Goal: Navigation & Orientation: Understand site structure

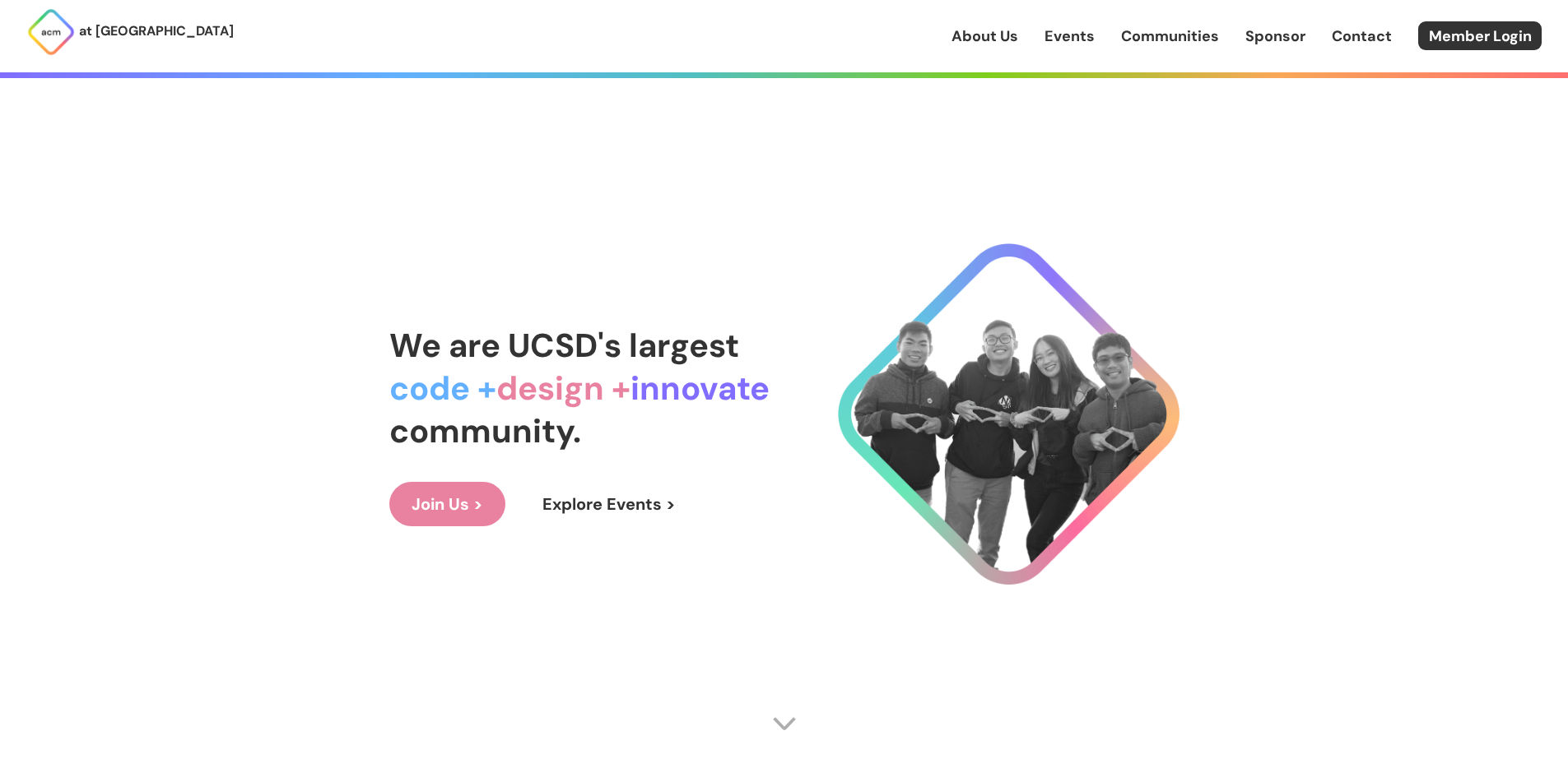
click at [1016, 38] on link "About Us" at bounding box center [984, 36] width 67 height 22
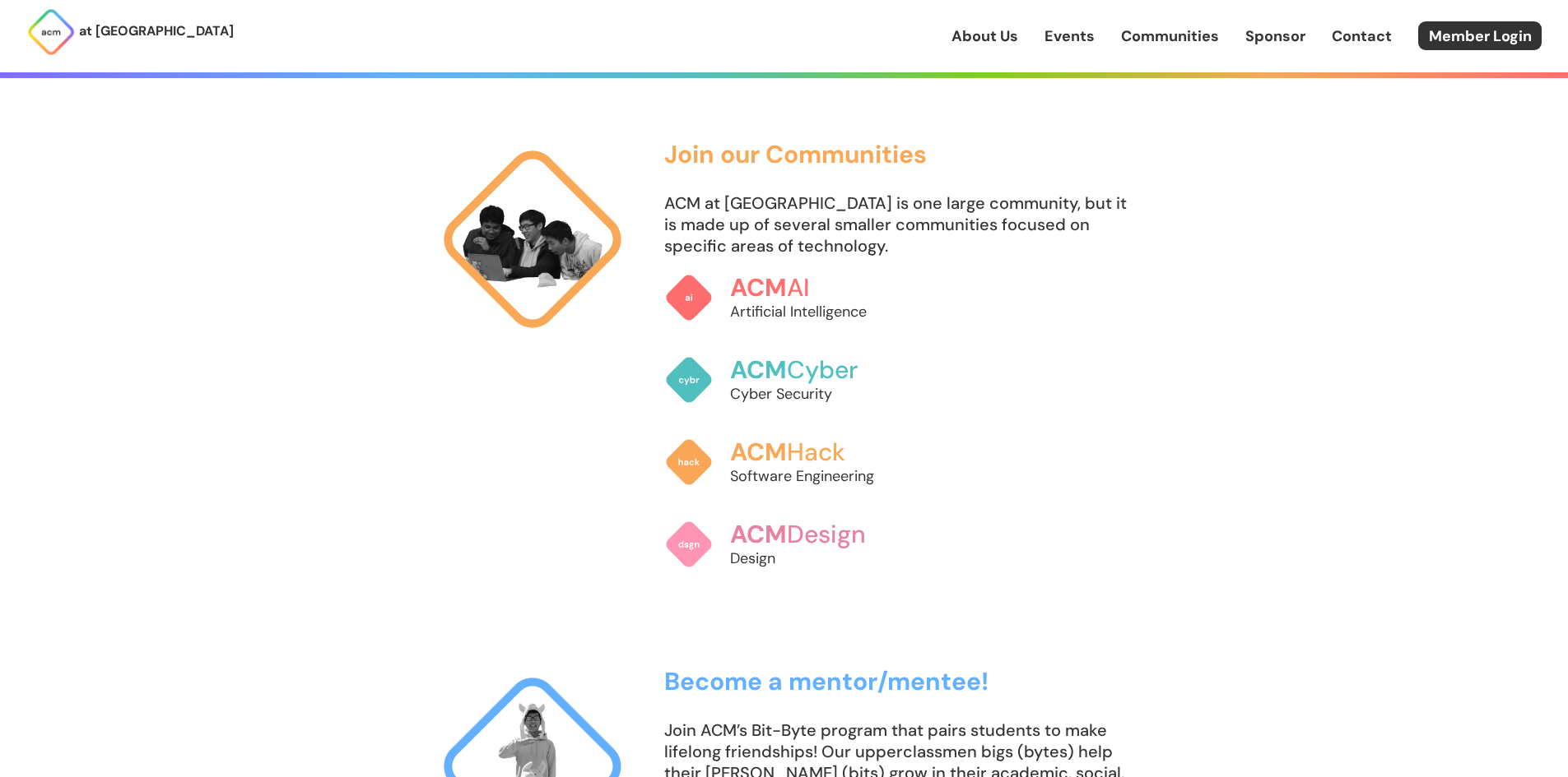
scroll to position [1152, 0]
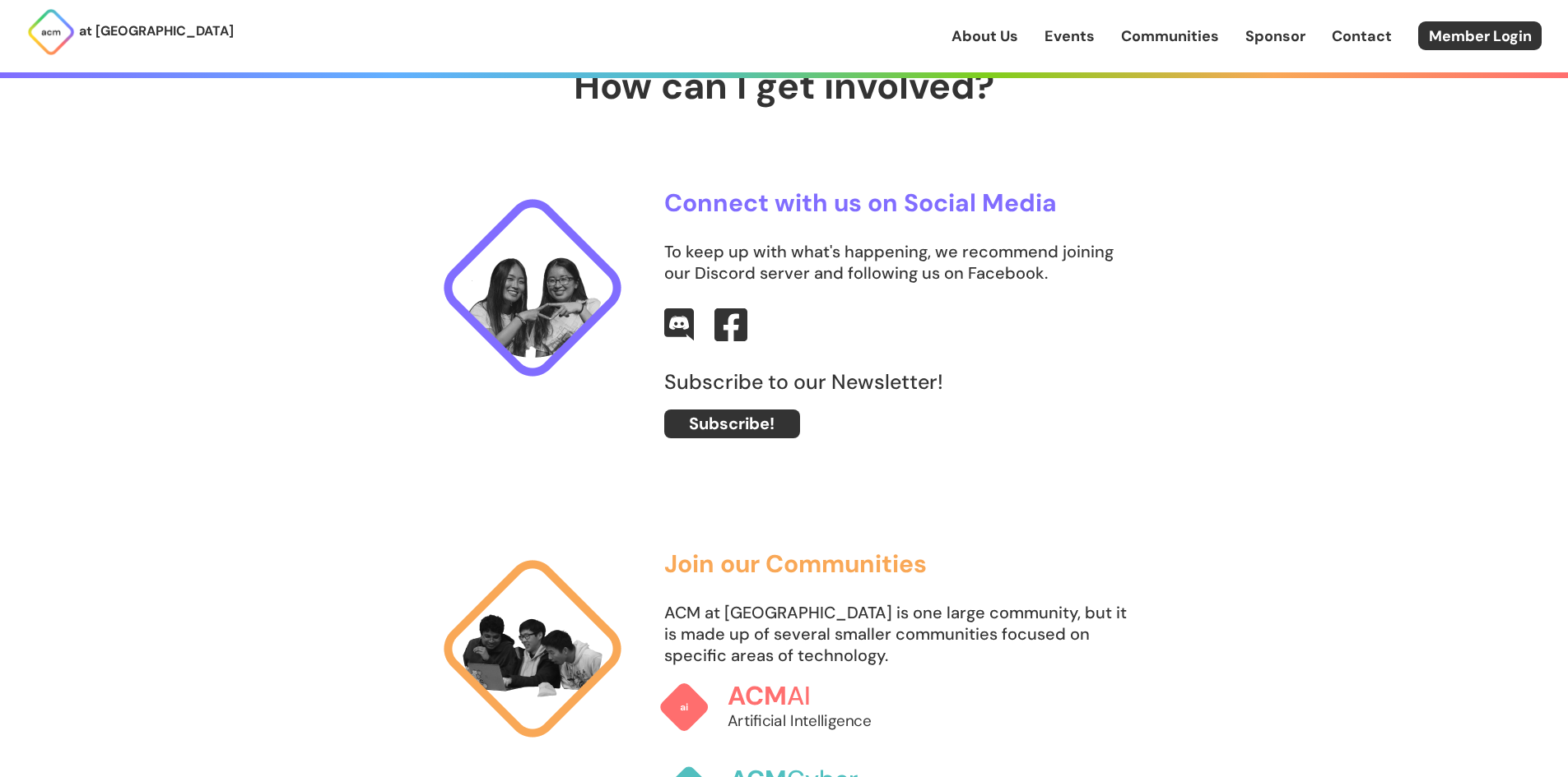
click at [715, 691] on link "ACM AI Artificial Intelligence" at bounding box center [783, 707] width 251 height 86
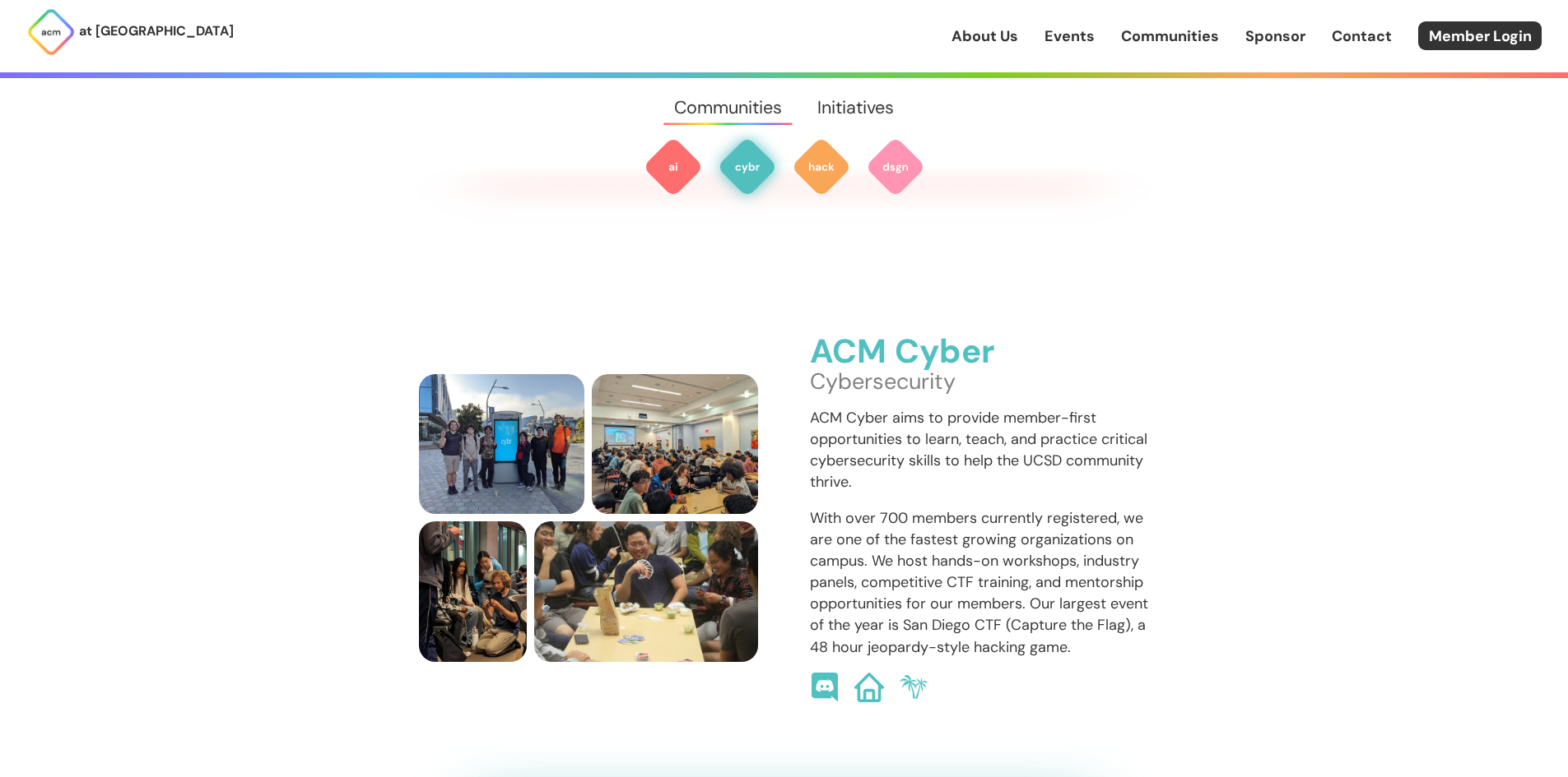
scroll to position [1190, 0]
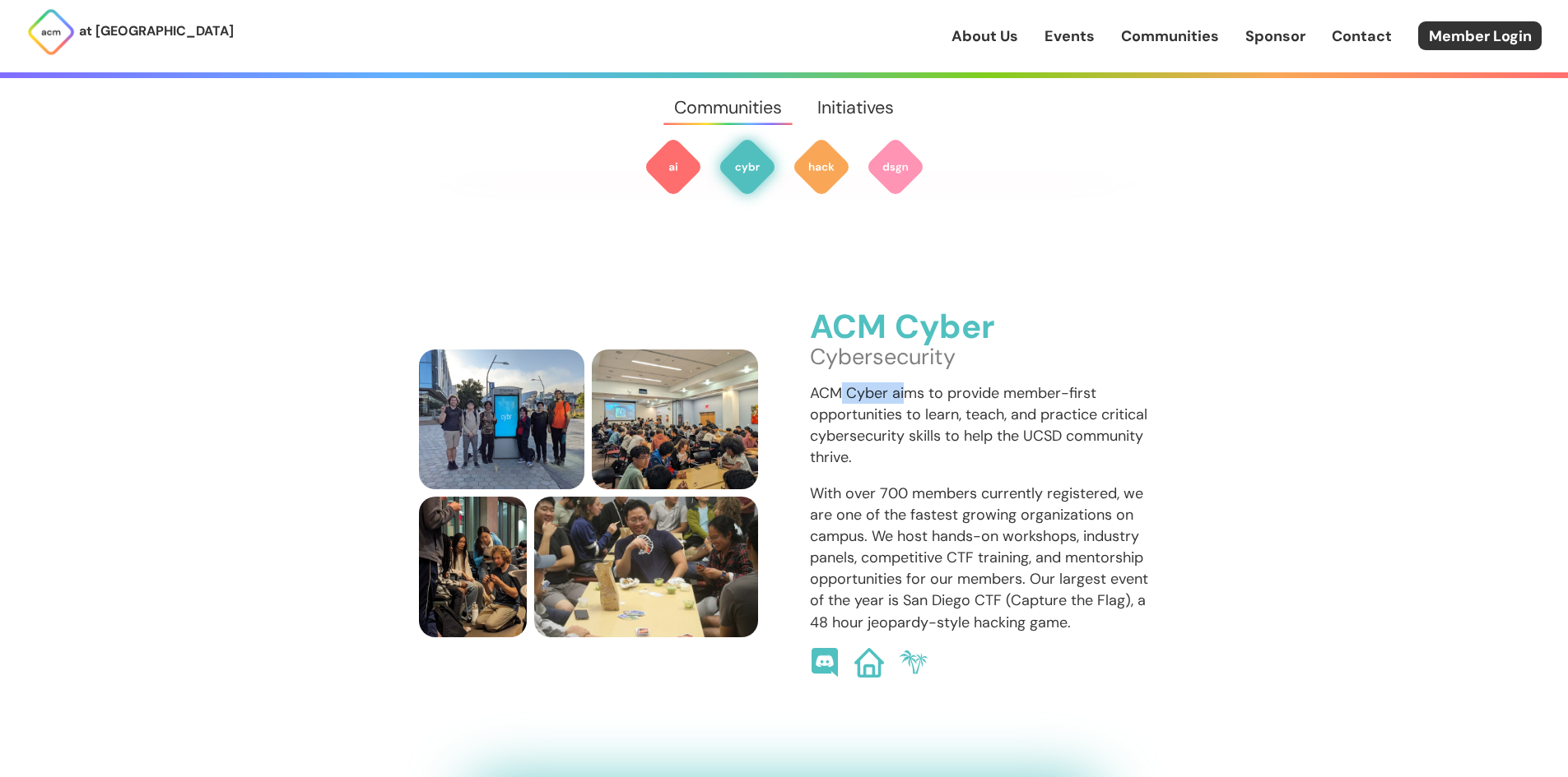
drag, startPoint x: 837, startPoint y: 378, endPoint x: 934, endPoint y: 382, distance: 97.1
click at [917, 382] on p "ACM Cyber aims to provide member-first opportunities to learn, teach, and pract…" at bounding box center [979, 425] width 340 height 85
click at [934, 382] on p "ACM Cyber aims to provide member-first opportunities to learn, teach, and pract…" at bounding box center [979, 425] width 340 height 85
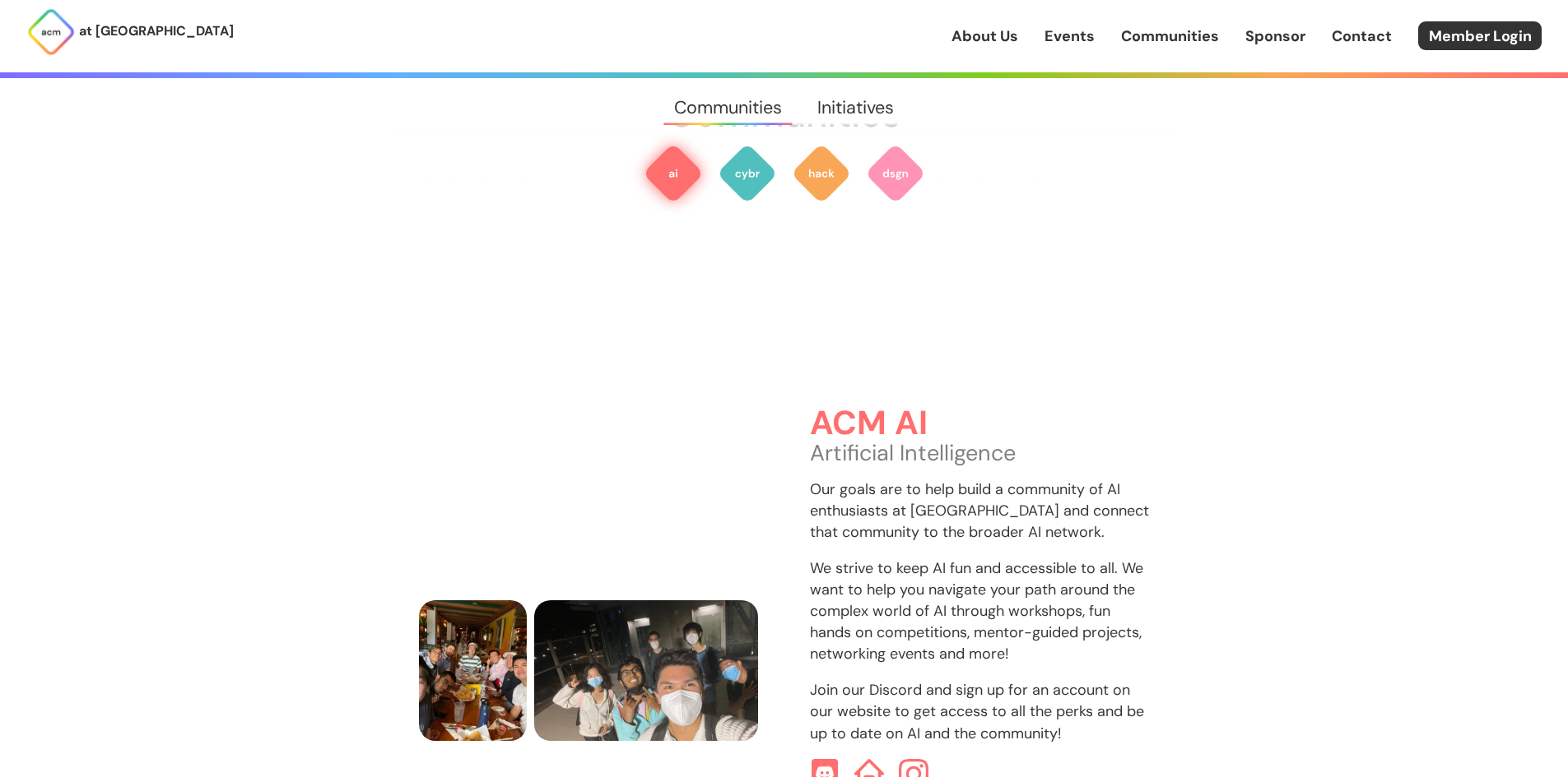
scroll to position [284, 0]
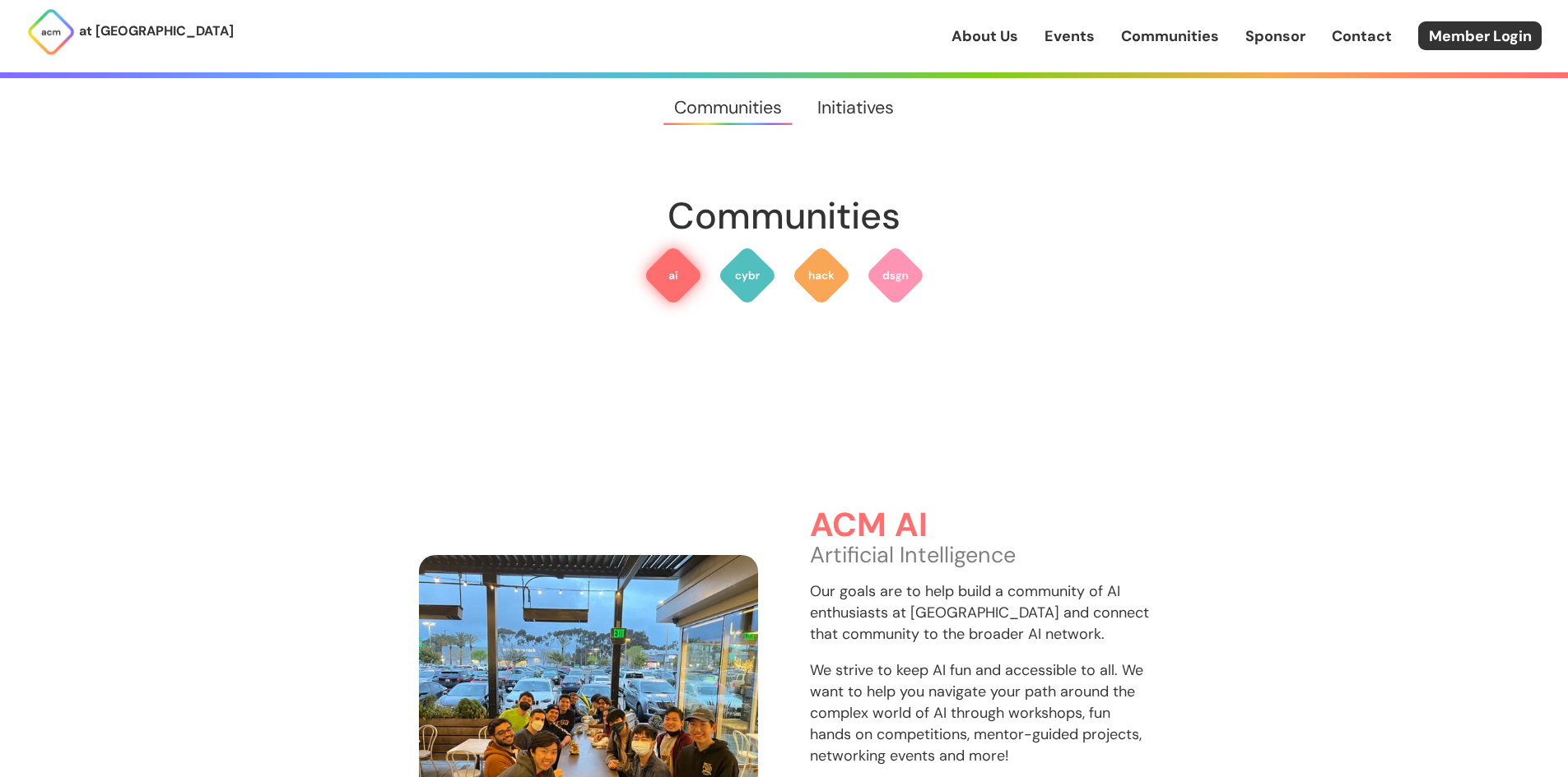
click at [477, 597] on img at bounding box center [589, 699] width 340 height 288
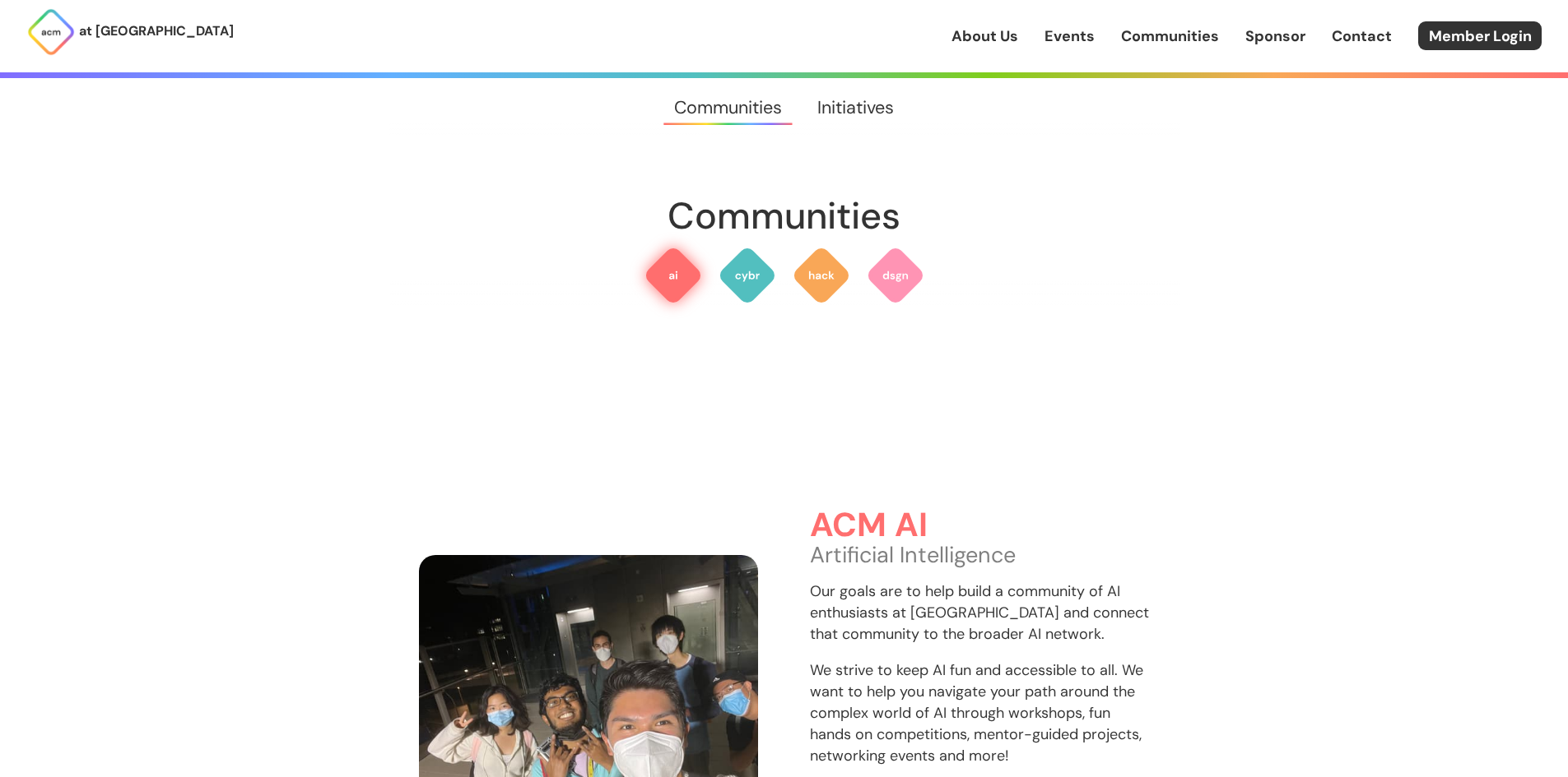
scroll to position [0, 0]
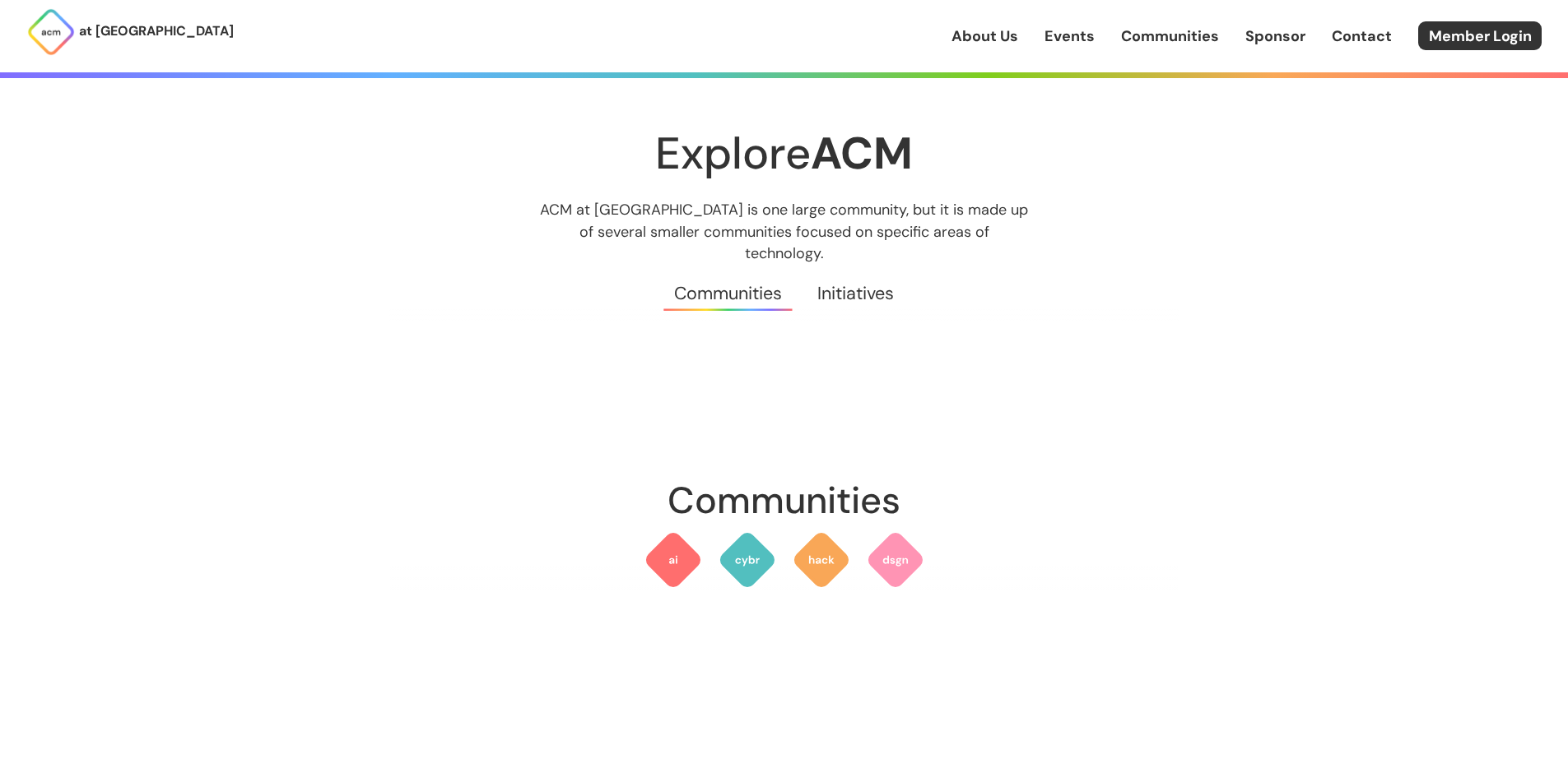
click at [1352, 34] on link "Contact" at bounding box center [1361, 36] width 60 height 22
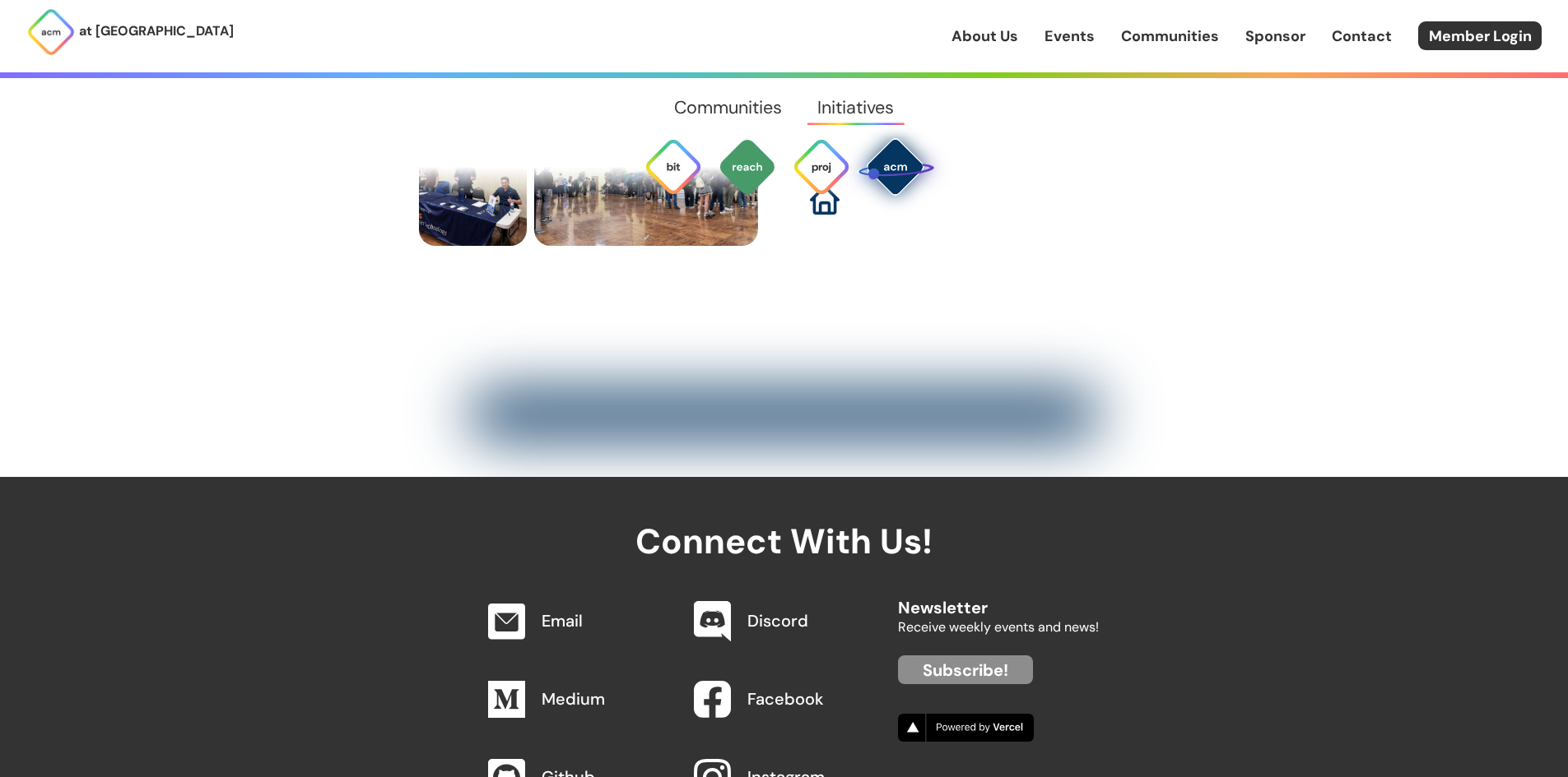
scroll to position [6063, 0]
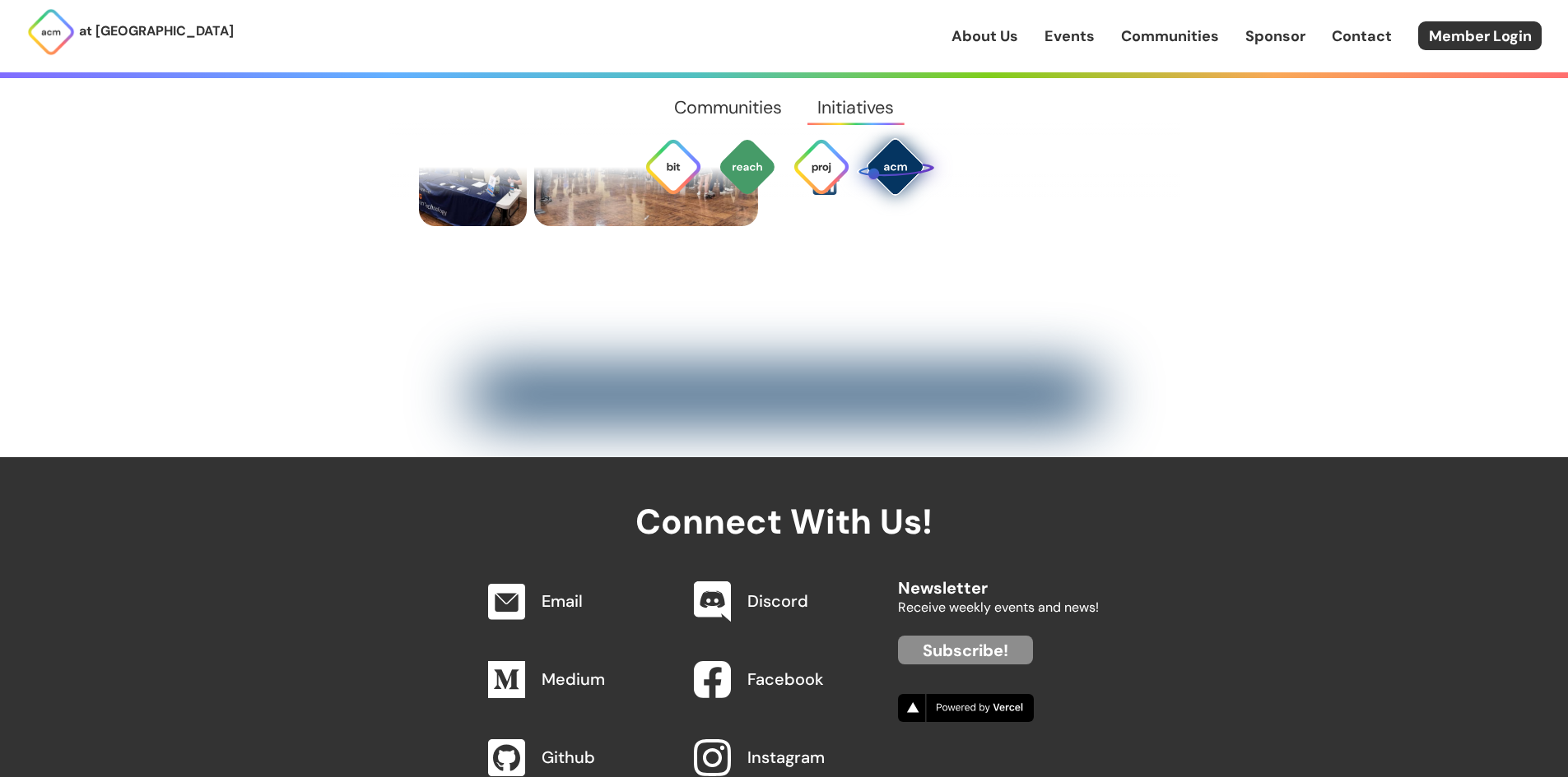
click at [1293, 30] on link "Sponsor" at bounding box center [1275, 36] width 60 height 22
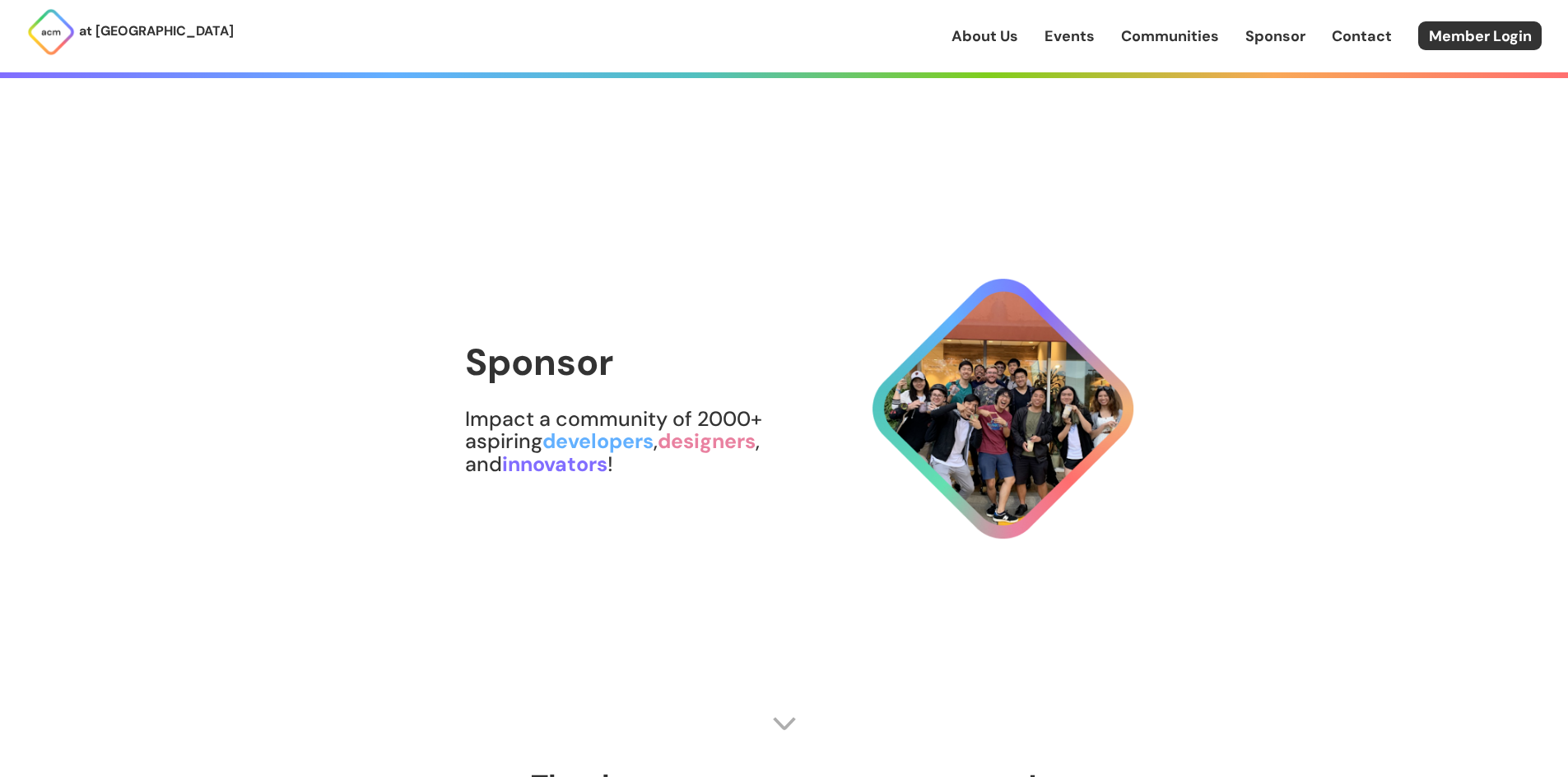
click at [1378, 29] on link "Contact" at bounding box center [1361, 36] width 60 height 22
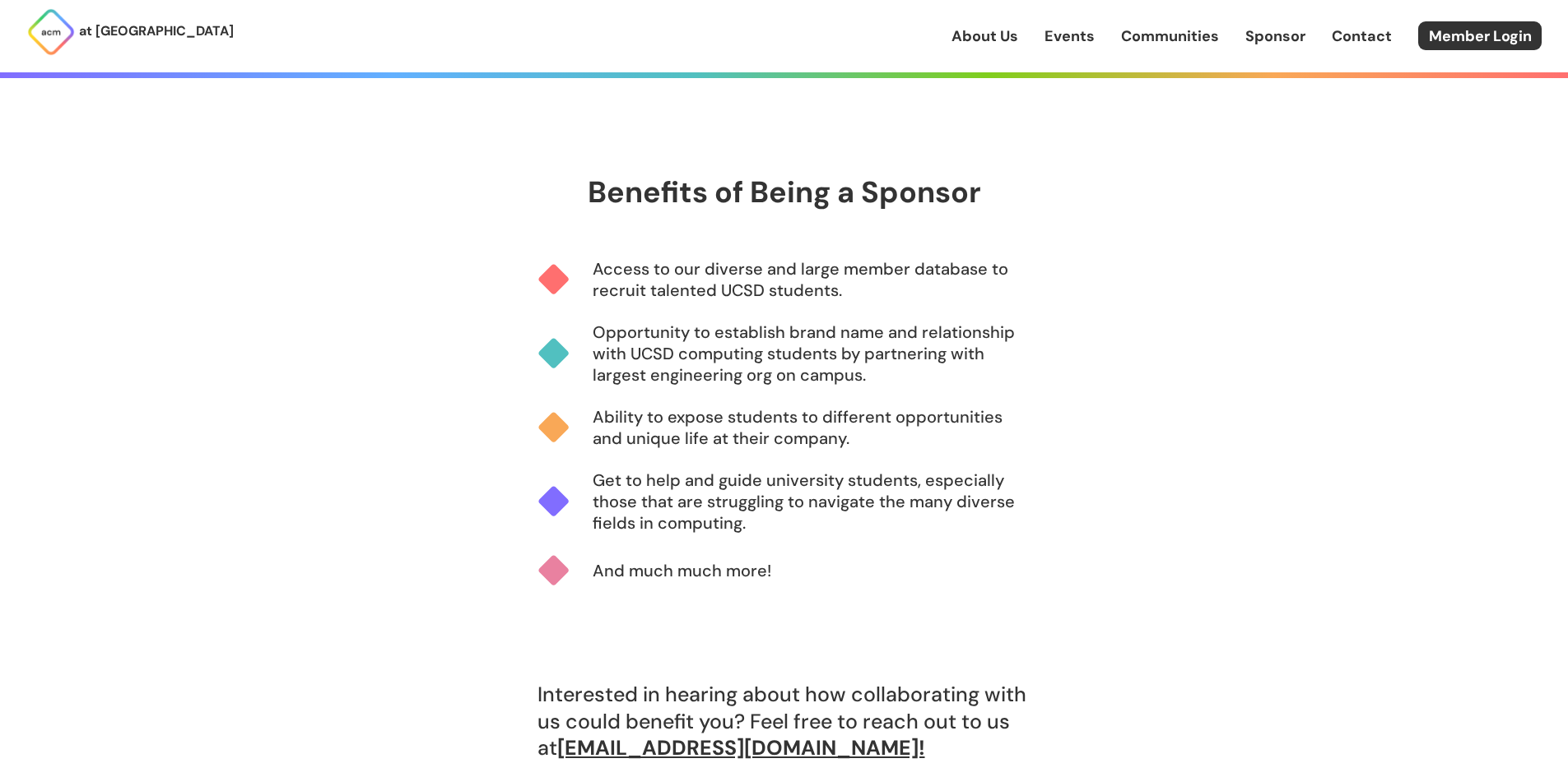
click at [972, 36] on link "About Us" at bounding box center [984, 36] width 67 height 22
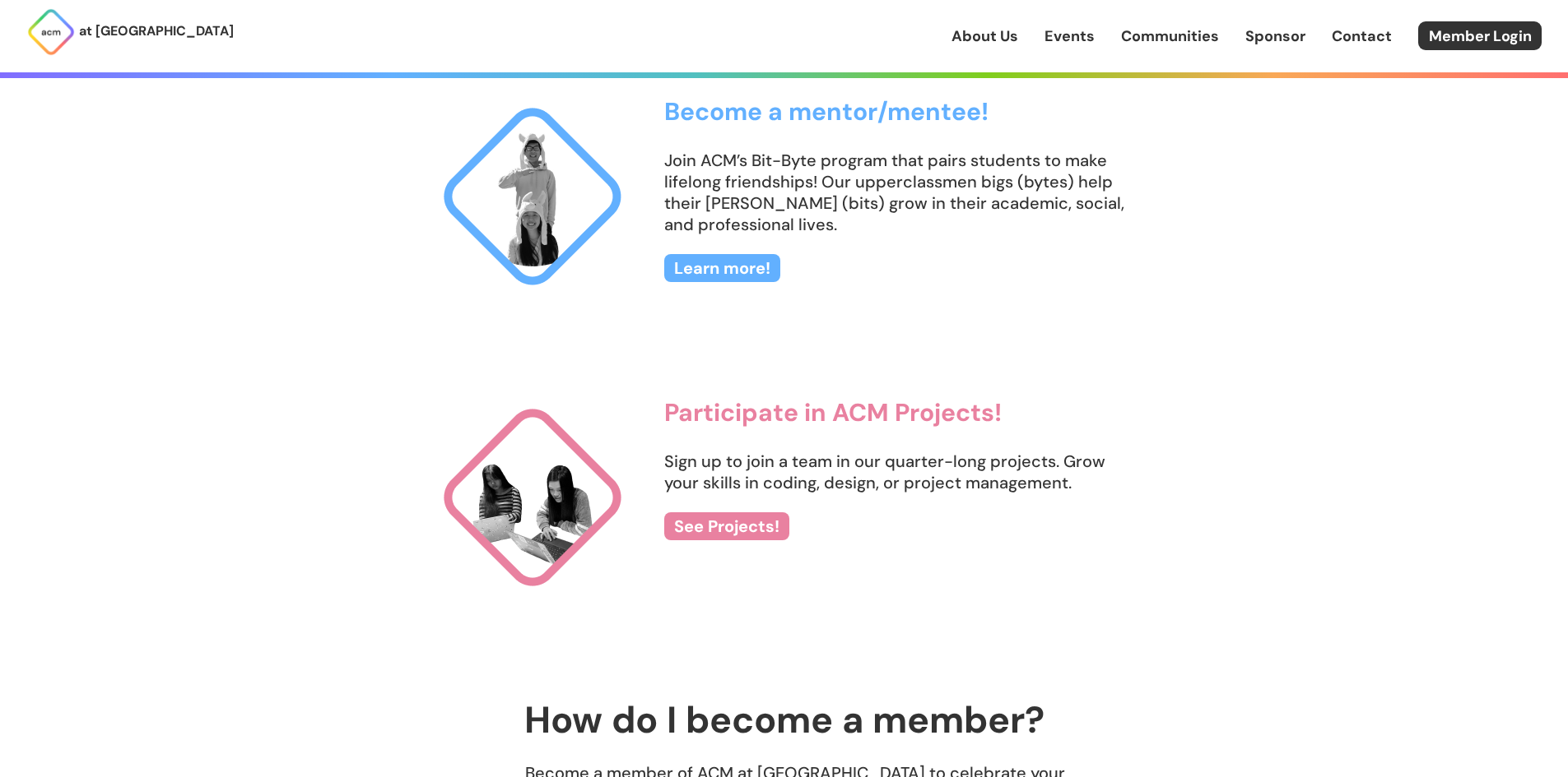
scroll to position [1732, 0]
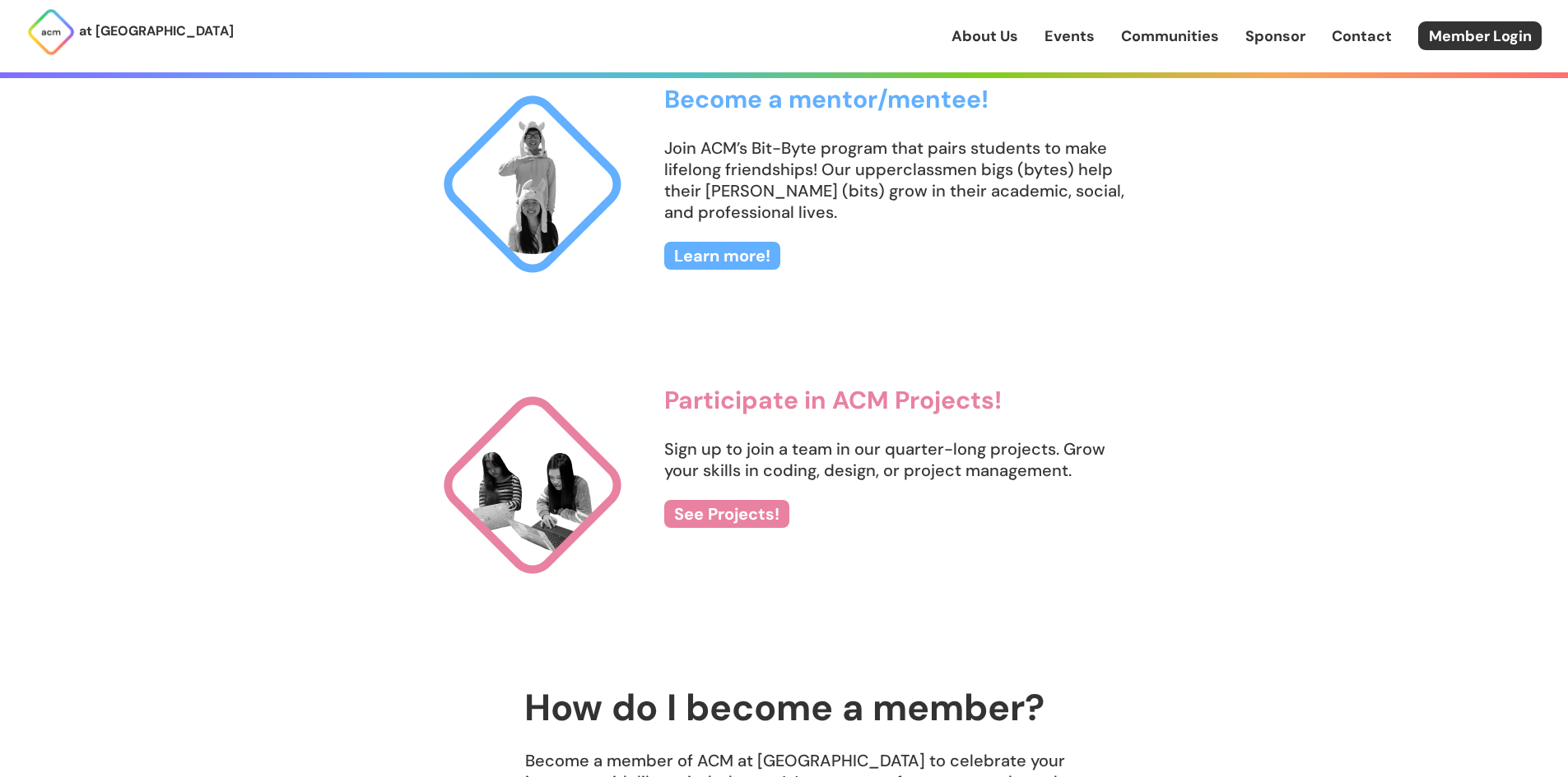
click at [993, 30] on link "About Us" at bounding box center [984, 36] width 67 height 22
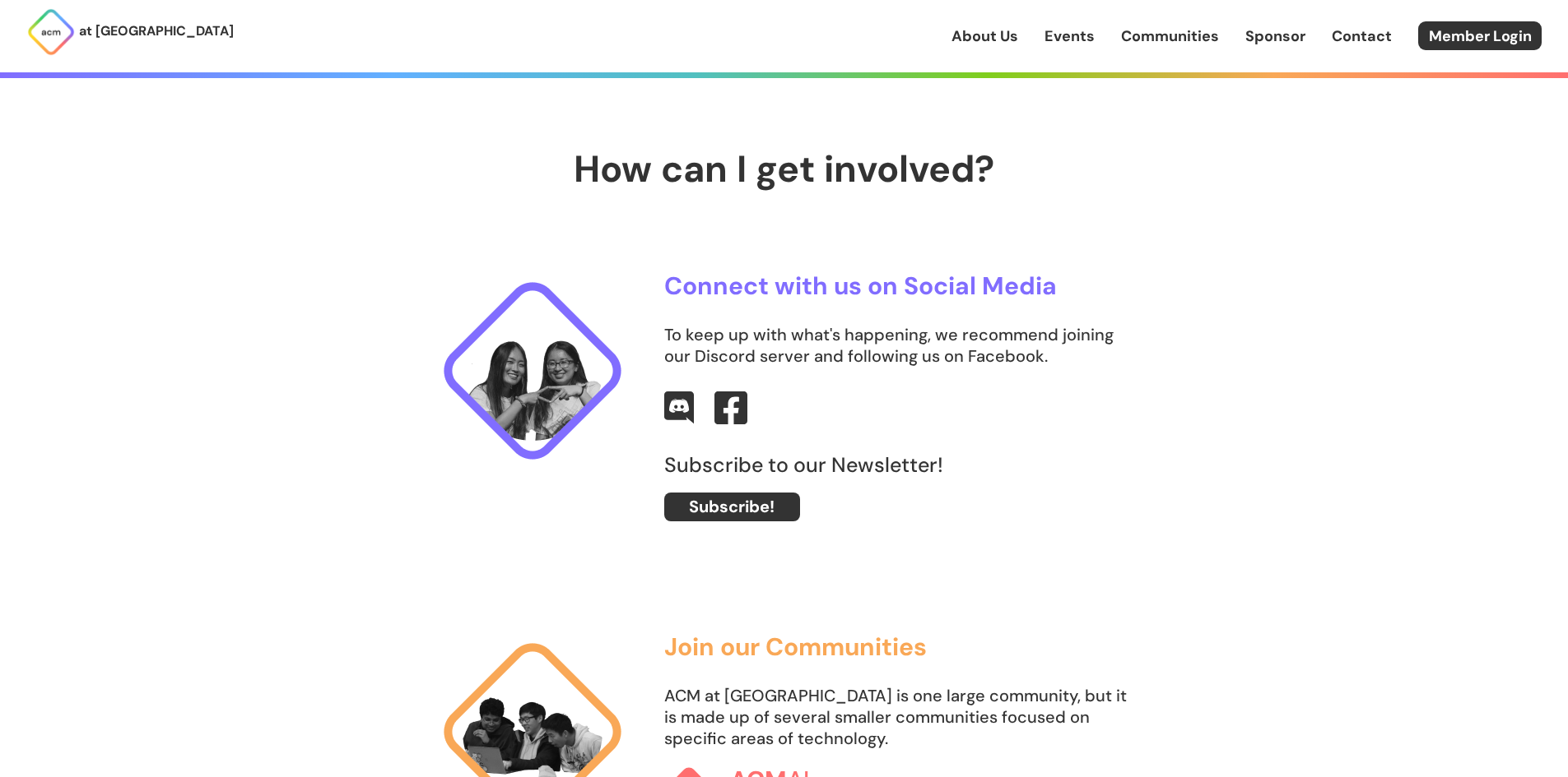
scroll to position [658, 0]
click at [1330, 40] on div "About Us Events Communities Sponsor Contact Member Login" at bounding box center [1259, 36] width 617 height 29
click at [1349, 34] on link "Contact" at bounding box center [1361, 36] width 60 height 22
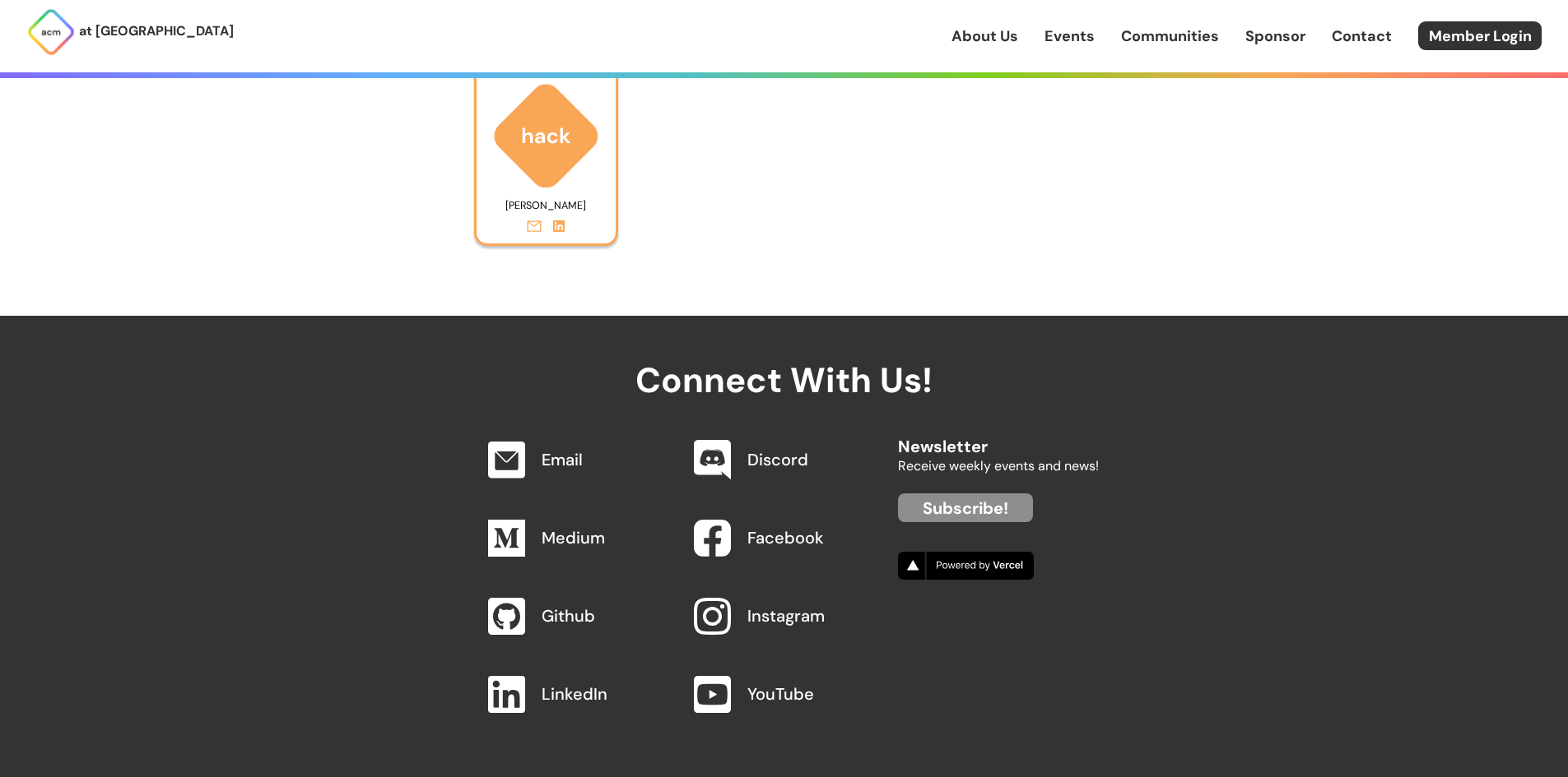
scroll to position [7726, 0]
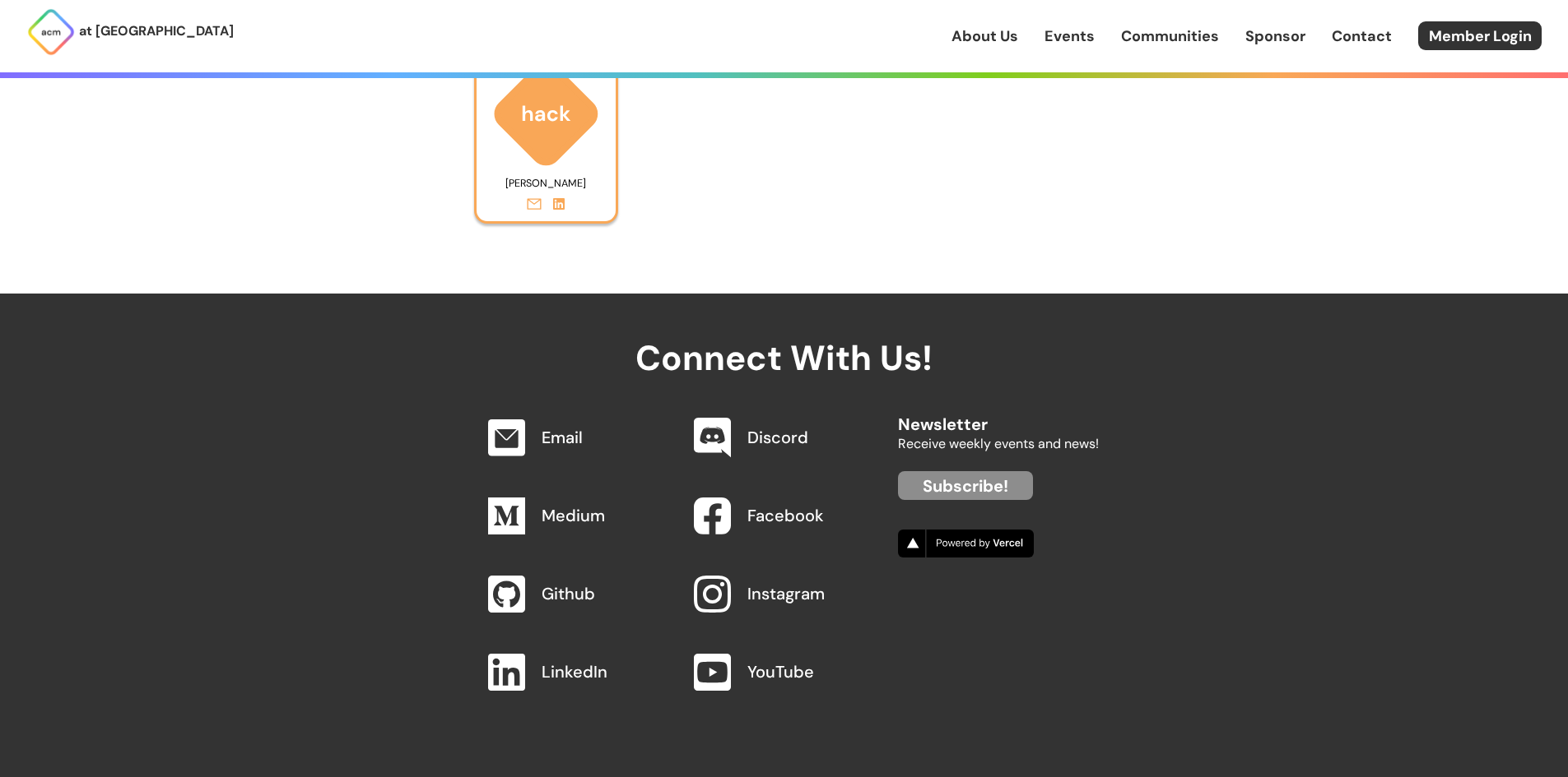
click at [1259, 37] on link "Sponsor" at bounding box center [1275, 36] width 60 height 22
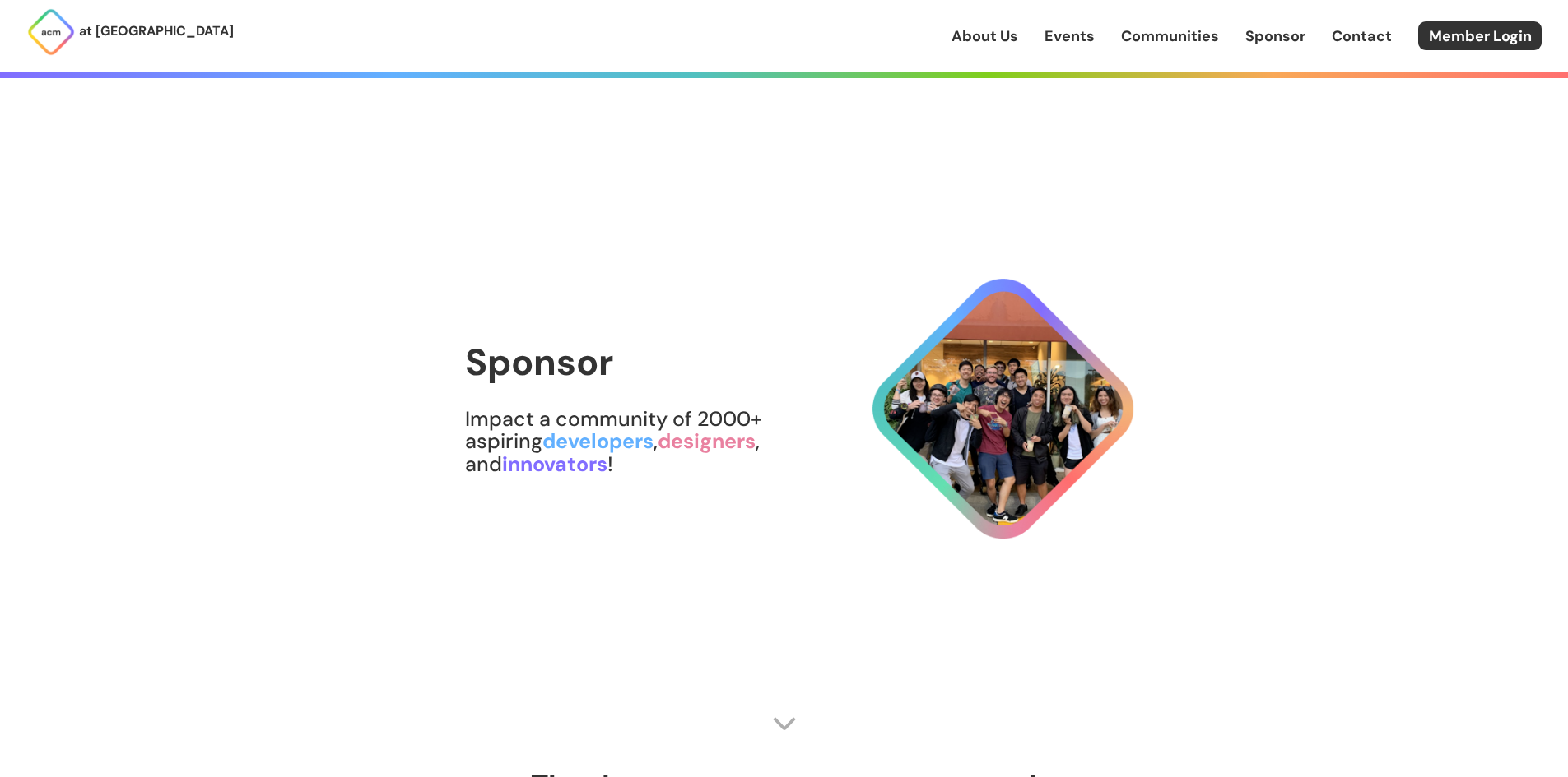
click at [1178, 31] on link "Communities" at bounding box center [1170, 36] width 98 height 22
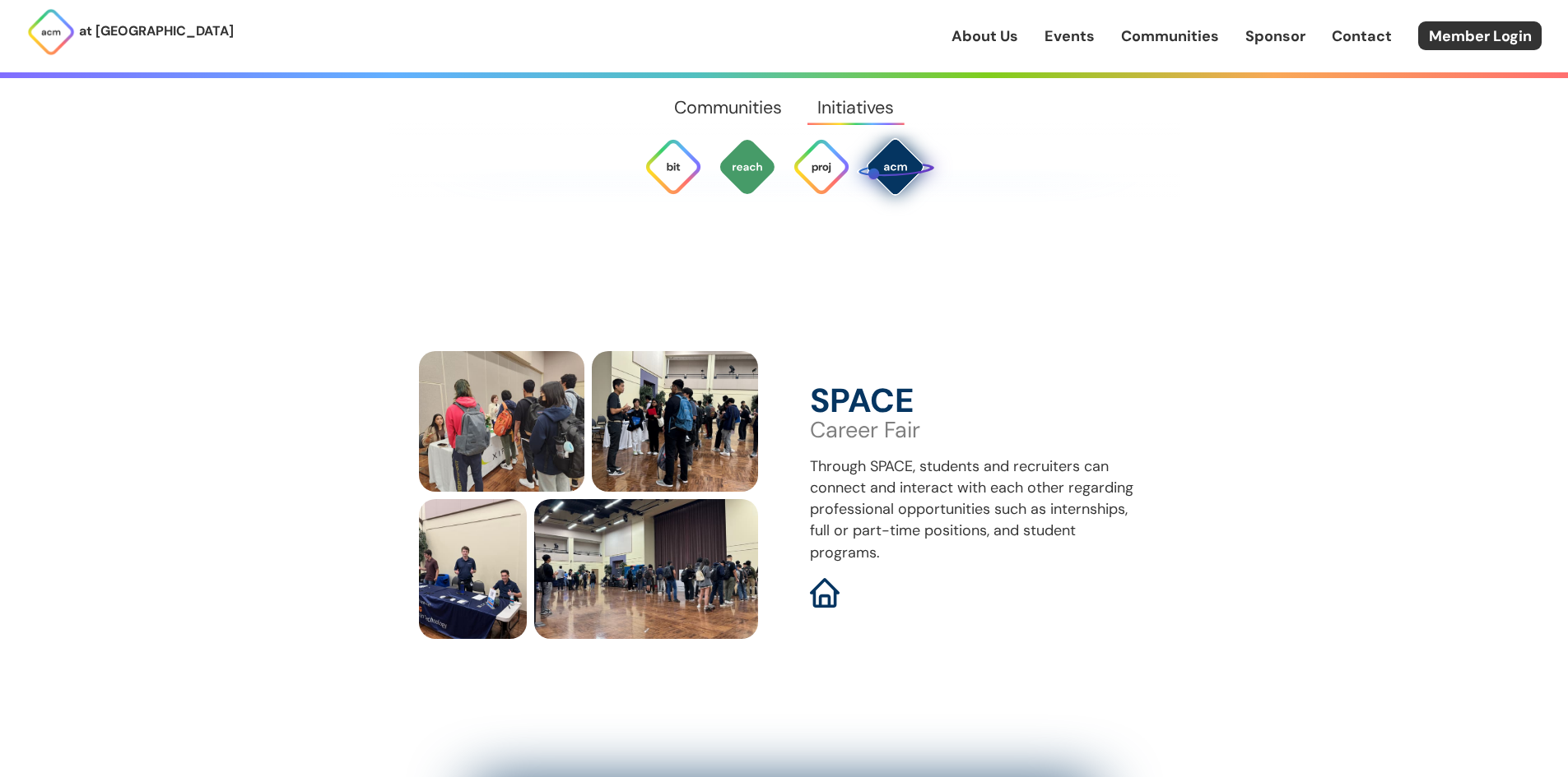
scroll to position [5693, 0]
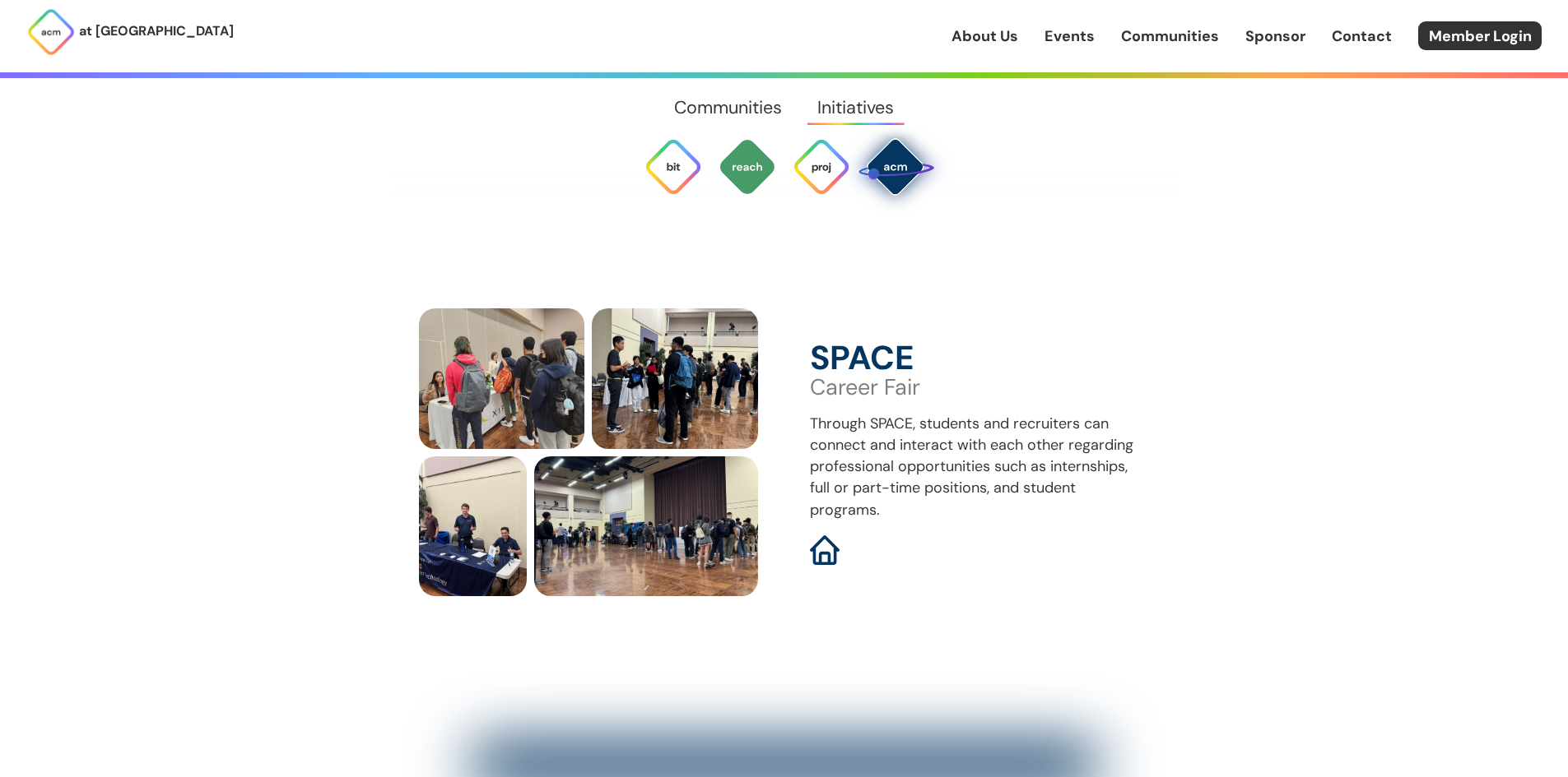
click at [1008, 31] on link "About Us" at bounding box center [984, 36] width 67 height 22
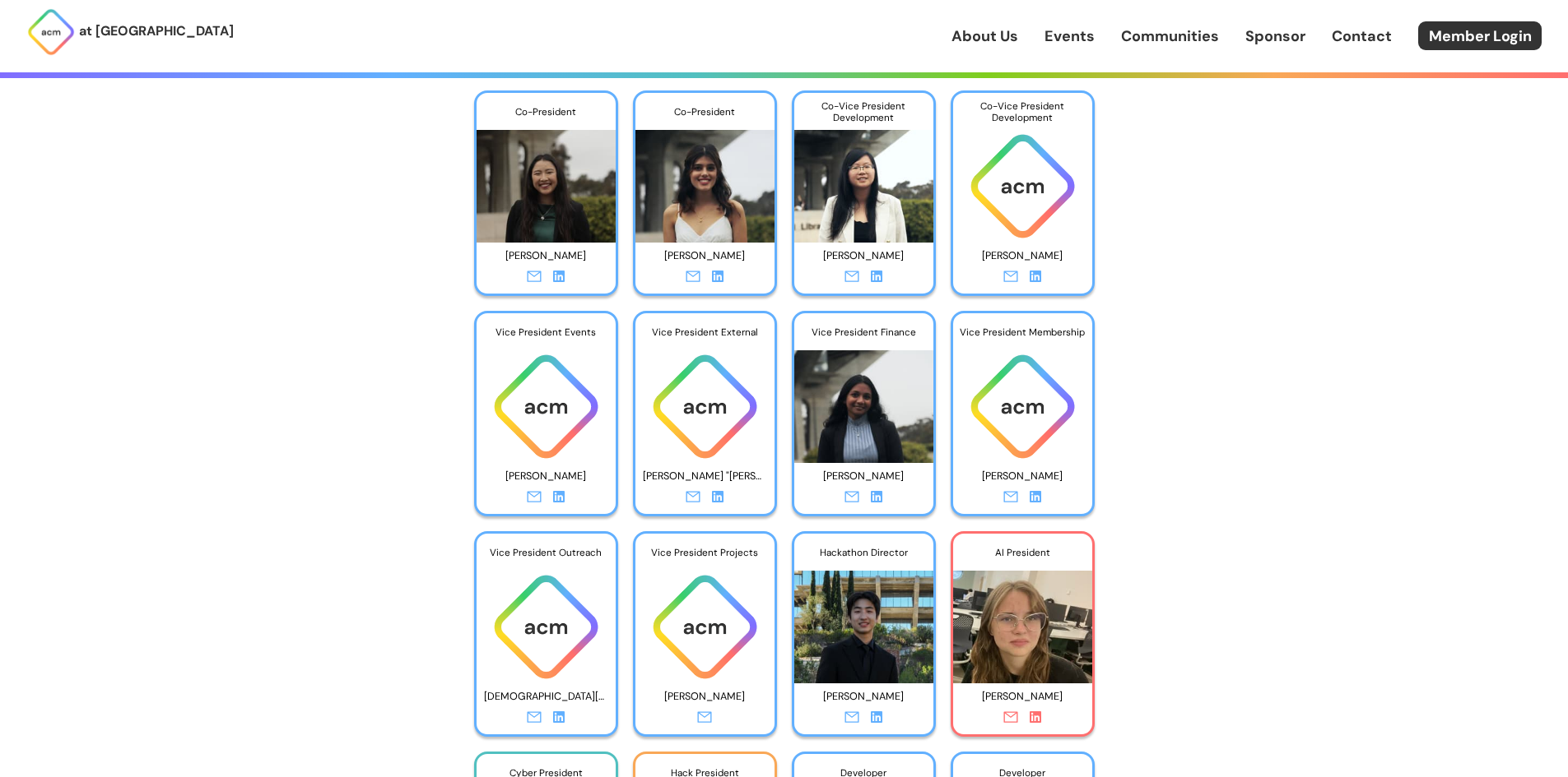
scroll to position [2714, 0]
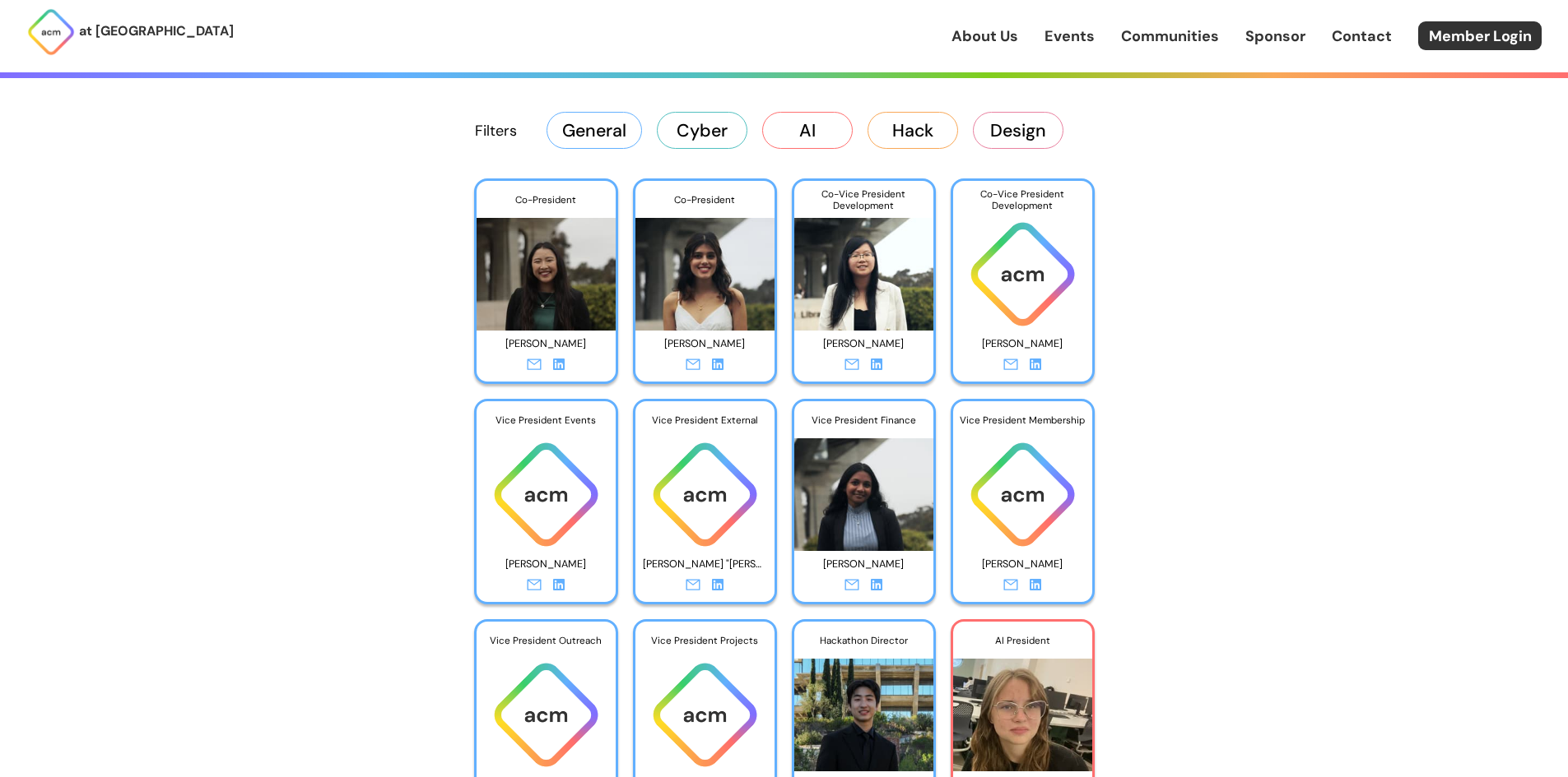
click at [997, 31] on link "About Us" at bounding box center [984, 36] width 67 height 22
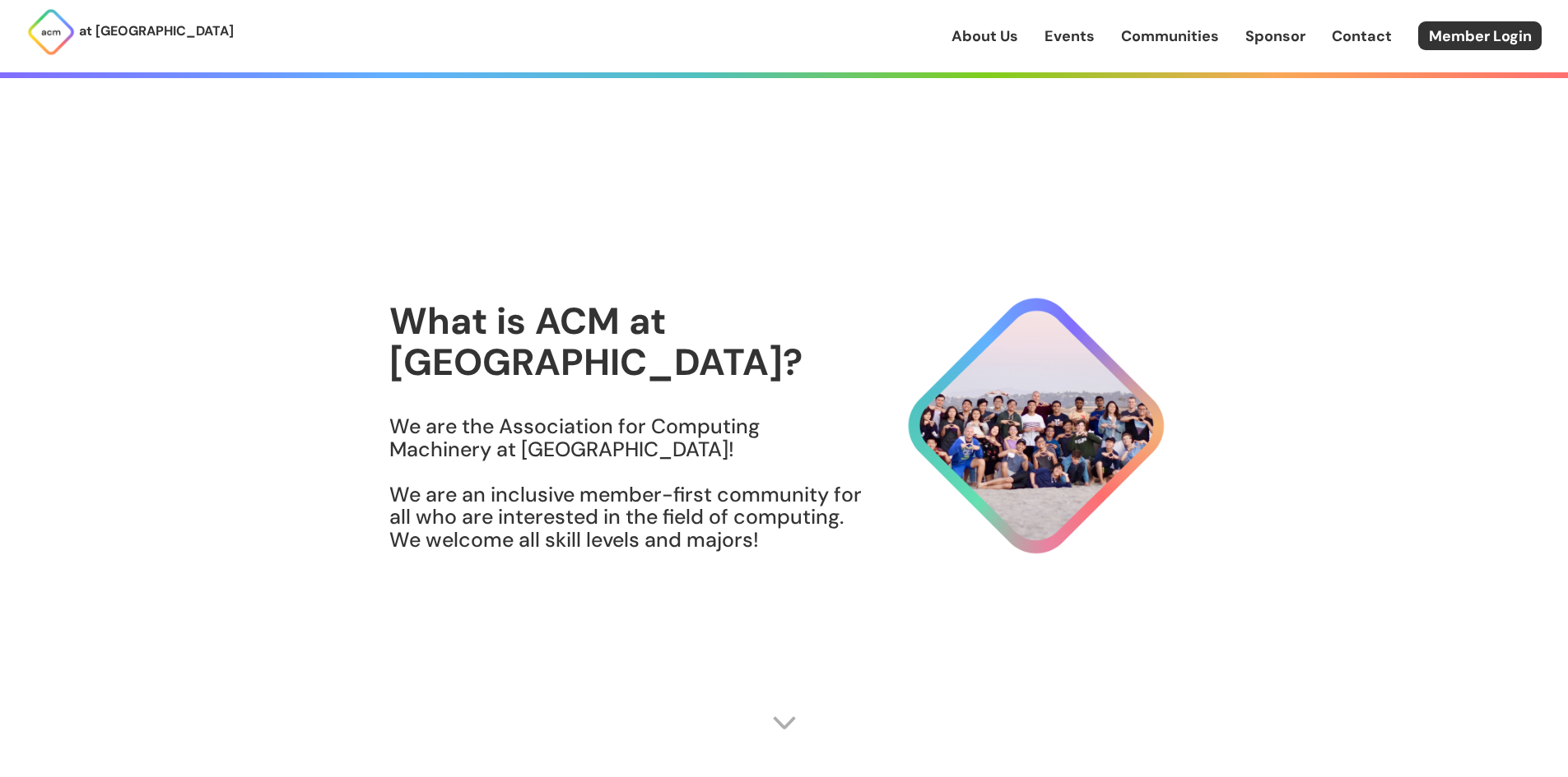
scroll to position [0, 0]
click at [1095, 35] on link "Events" at bounding box center [1070, 36] width 50 height 22
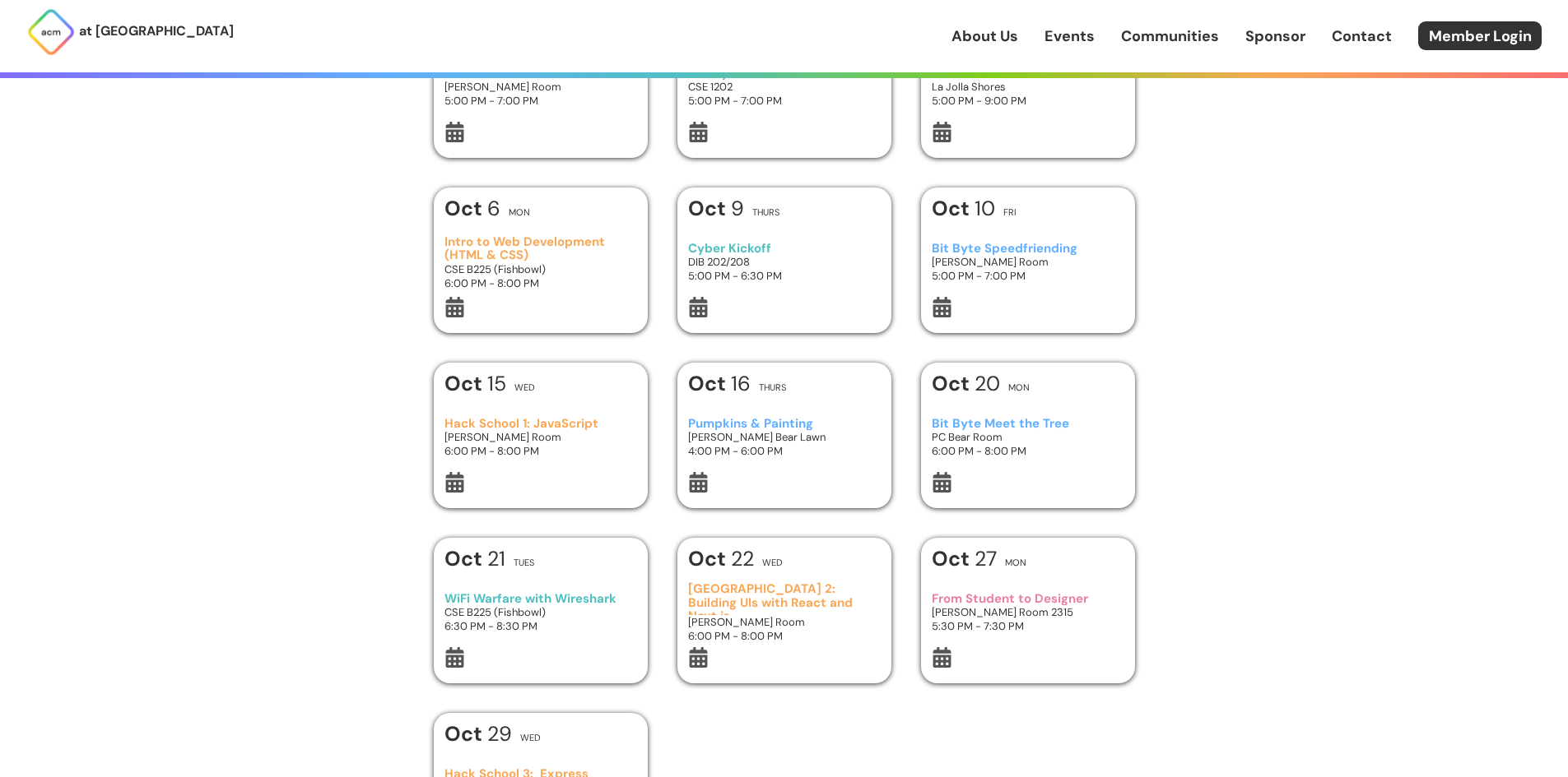
scroll to position [329, 0]
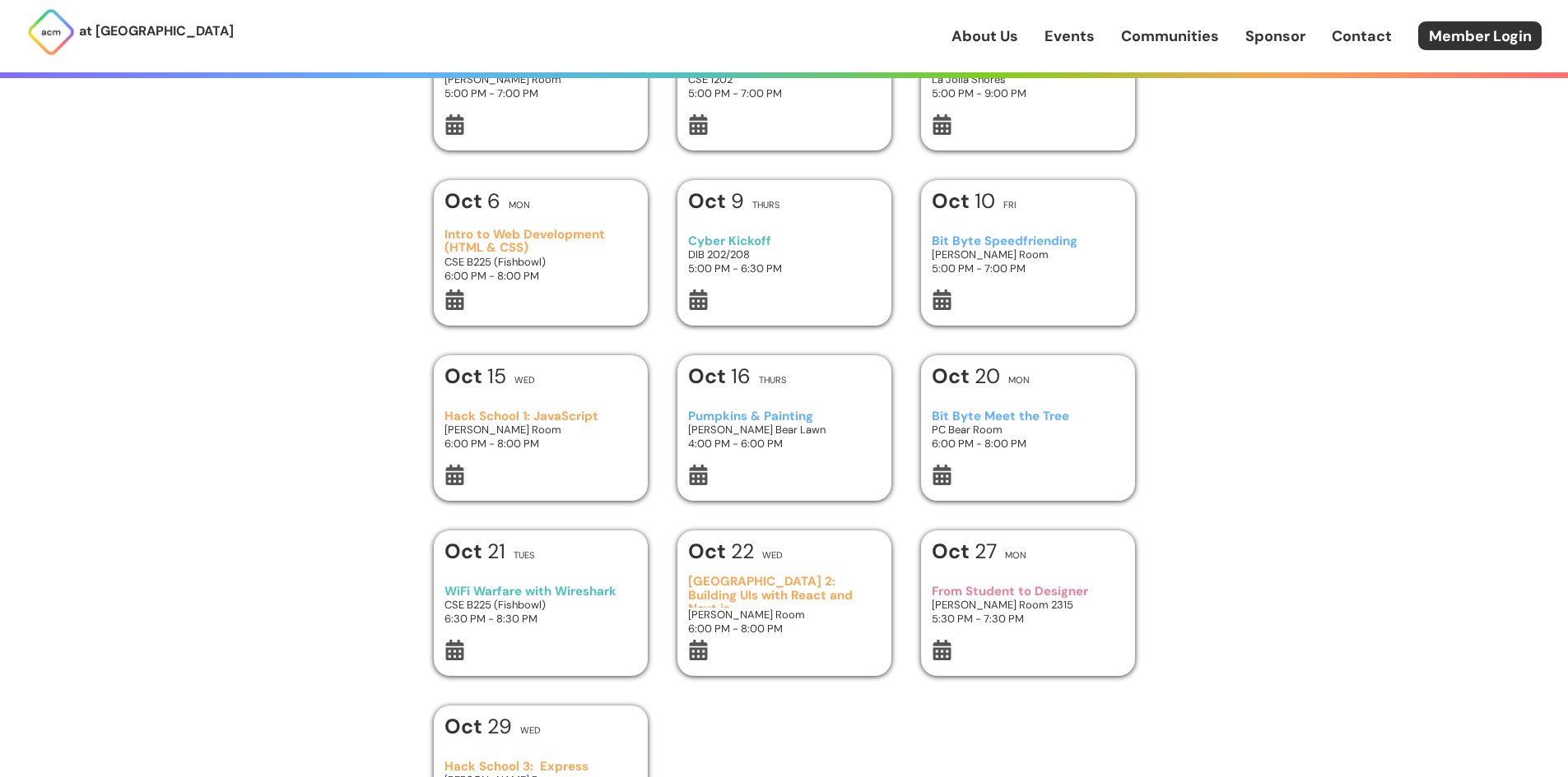
click at [1002, 40] on link "About Us" at bounding box center [984, 36] width 67 height 22
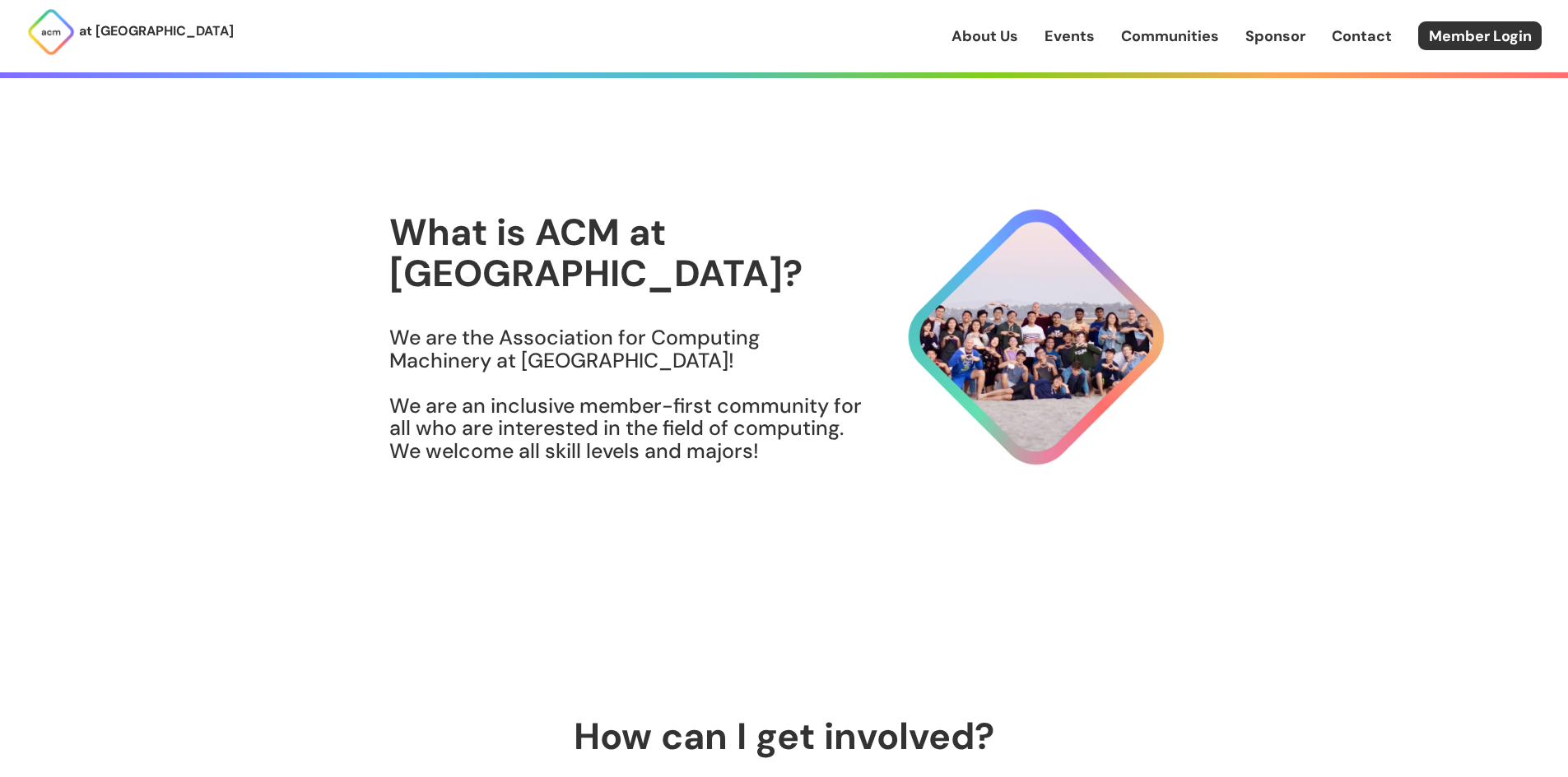
scroll to position [411, 0]
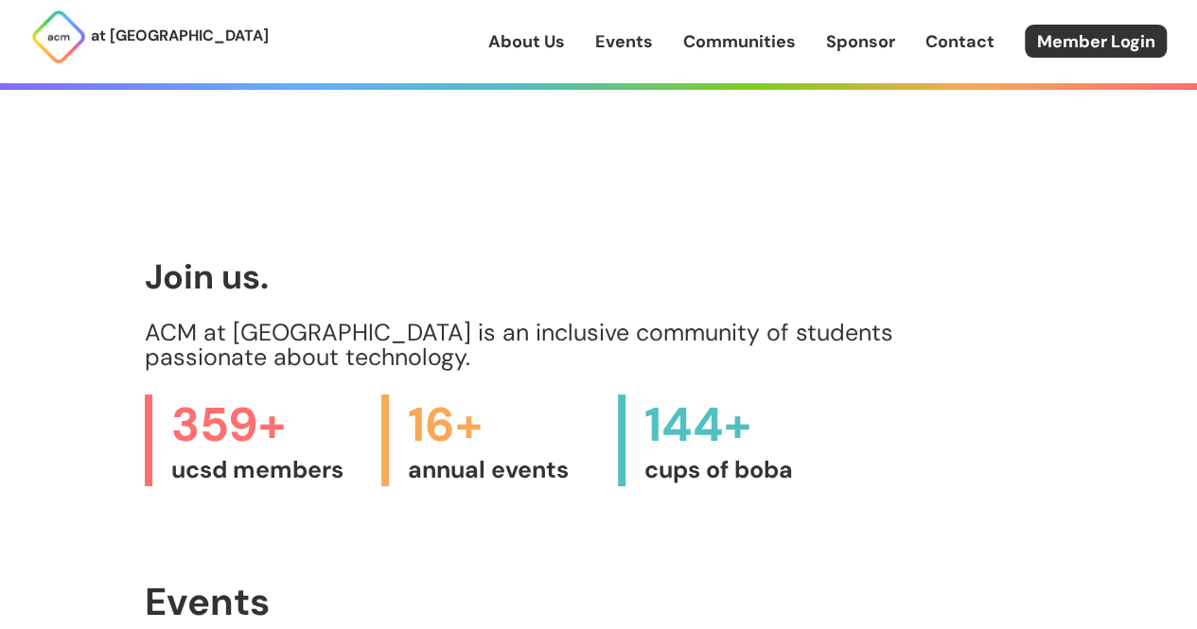
scroll to position [473, 0]
